Goal: Information Seeking & Learning: Learn about a topic

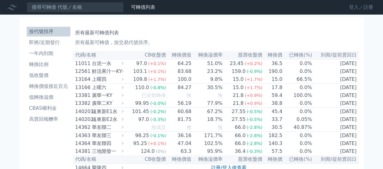
click at [353, 8] on link "登入／註冊" at bounding box center [362, 7] width 34 height 10
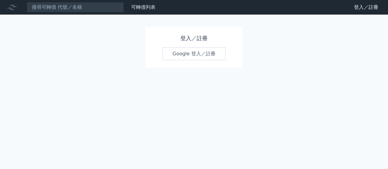
click at [180, 54] on link "Google 登入／註冊" at bounding box center [193, 53] width 63 height 13
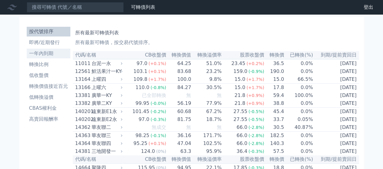
click at [49, 52] on li "一年內到期" at bounding box center [49, 53] width 44 height 7
